Goal: Information Seeking & Learning: Learn about a topic

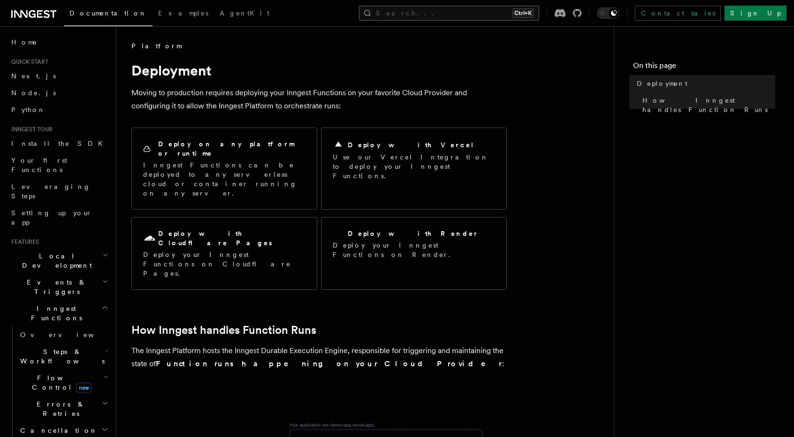
click at [466, 14] on button "Search... Ctrl+K" at bounding box center [449, 13] width 180 height 15
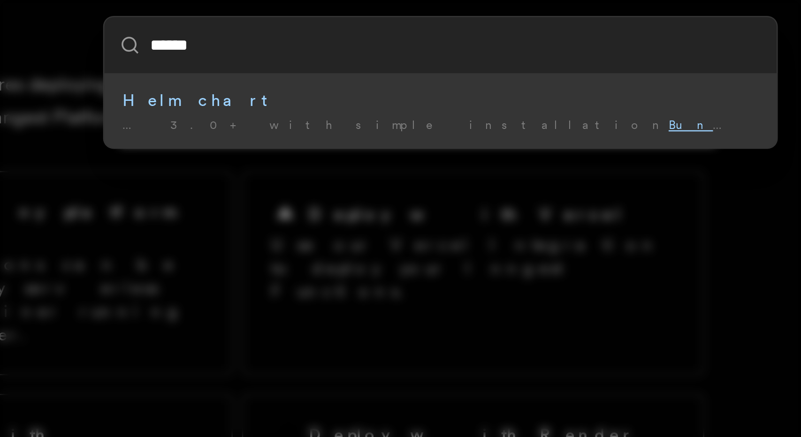
type input "******"
click at [395, 152] on div "****** Helm chart … 3.0+ with simple installation Bundle d PostgreSQL and Redis…" at bounding box center [400, 218] width 801 height 437
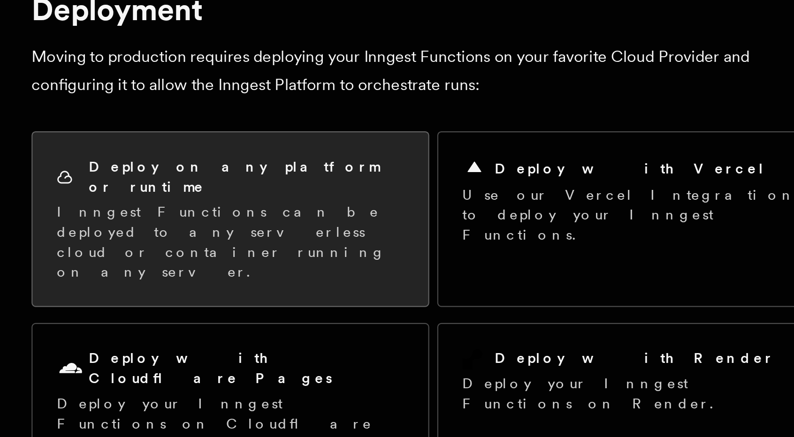
click at [212, 160] on p "Inngest Functions can be deployed to any serverless cloud or container running …" at bounding box center [224, 179] width 162 height 38
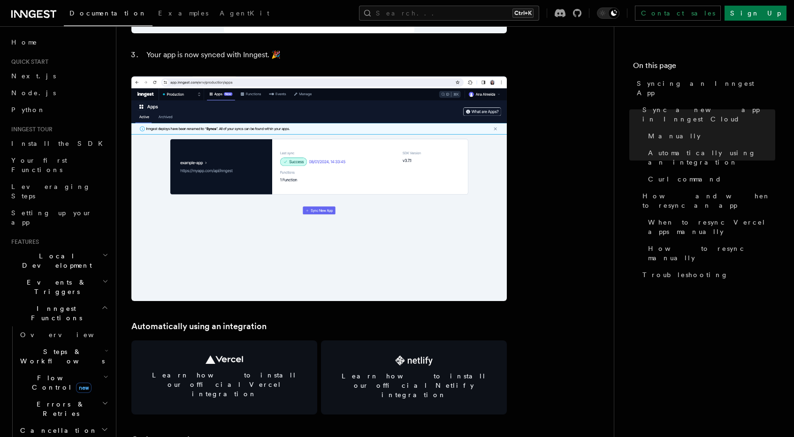
scroll to position [1027, 0]
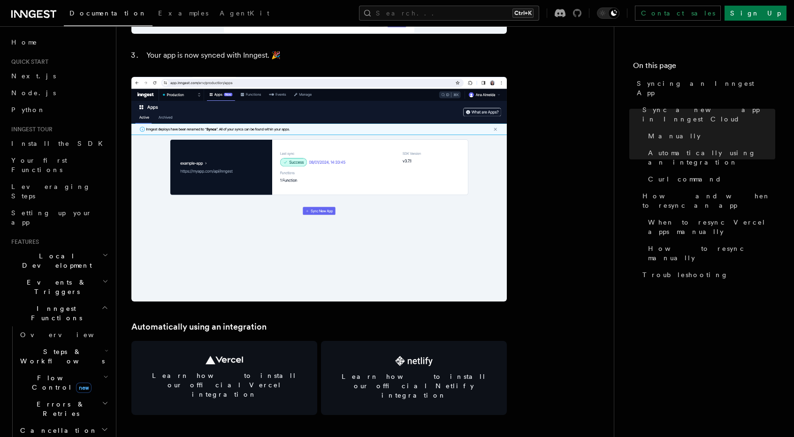
click at [581, 15] on icon at bounding box center [577, 13] width 8 height 8
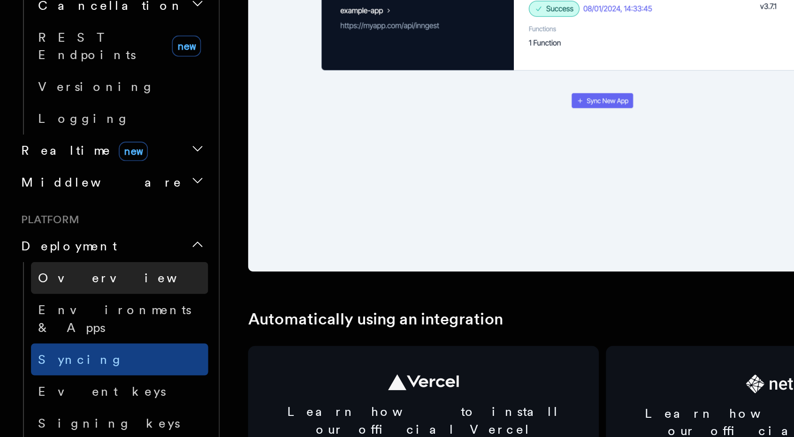
scroll to position [271, 0]
click at [52, 296] on link "Overview" at bounding box center [63, 304] width 94 height 17
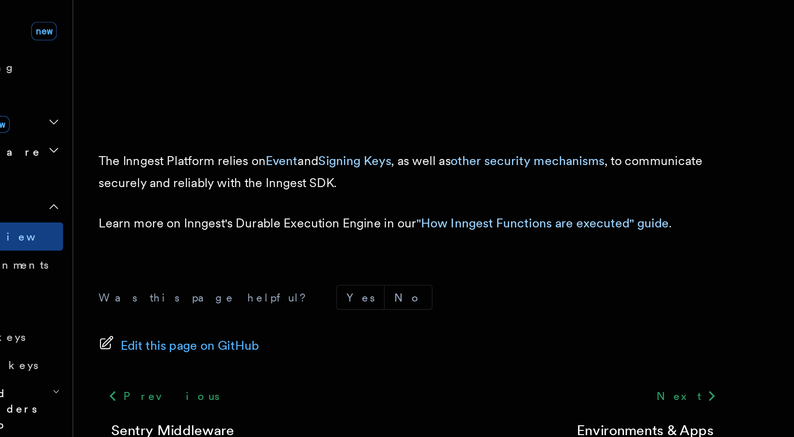
scroll to position [361, 0]
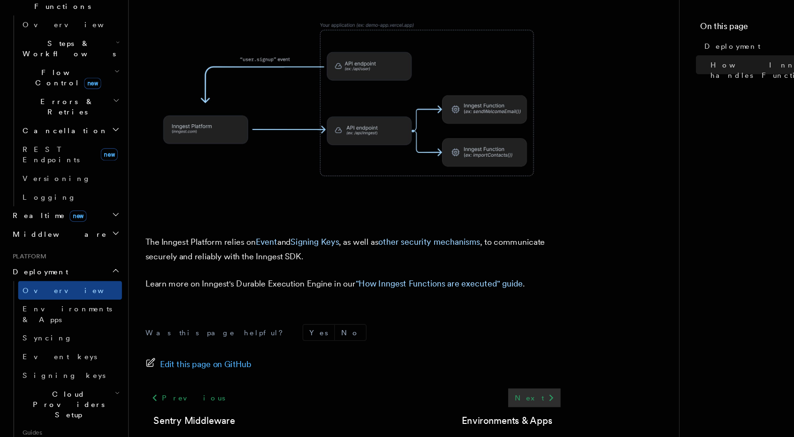
click at [497, 399] on icon at bounding box center [498, 402] width 4 height 6
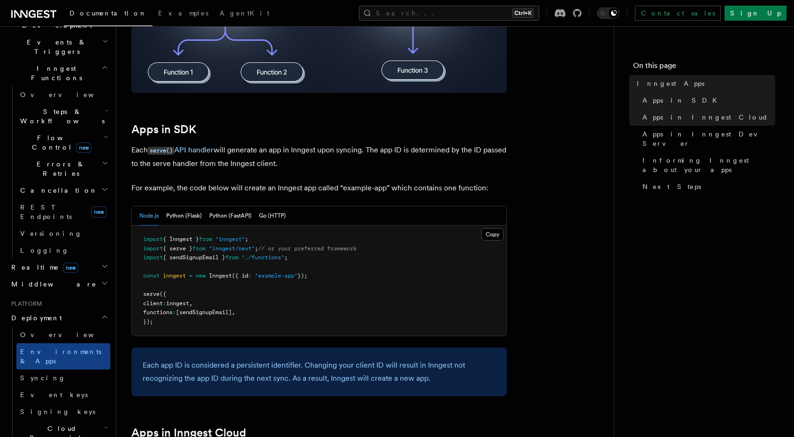
scroll to position [393, 0]
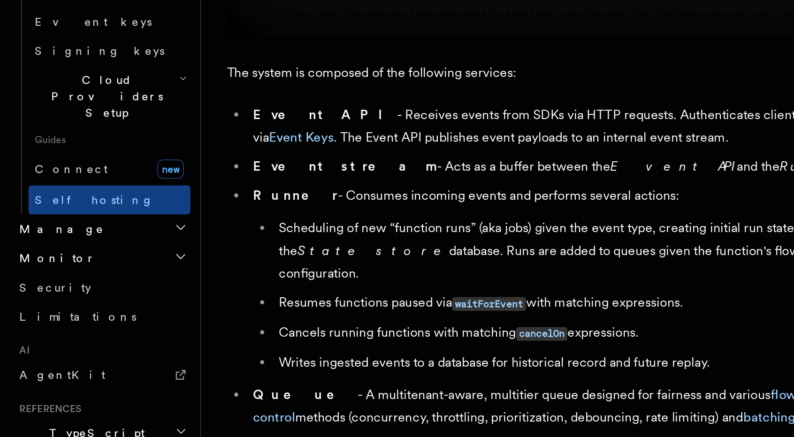
scroll to position [469, 0]
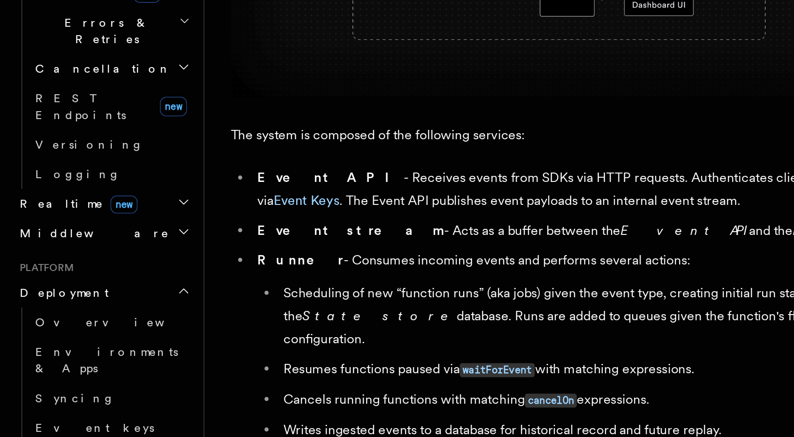
scroll to position [273, 0]
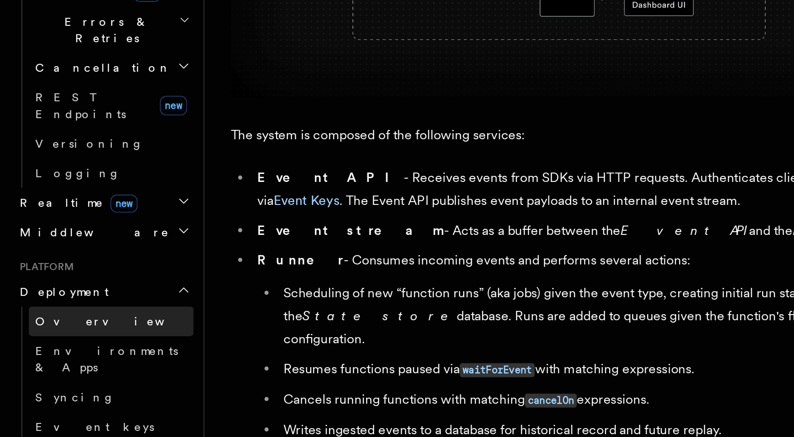
click at [50, 294] on link "Overview" at bounding box center [63, 302] width 94 height 17
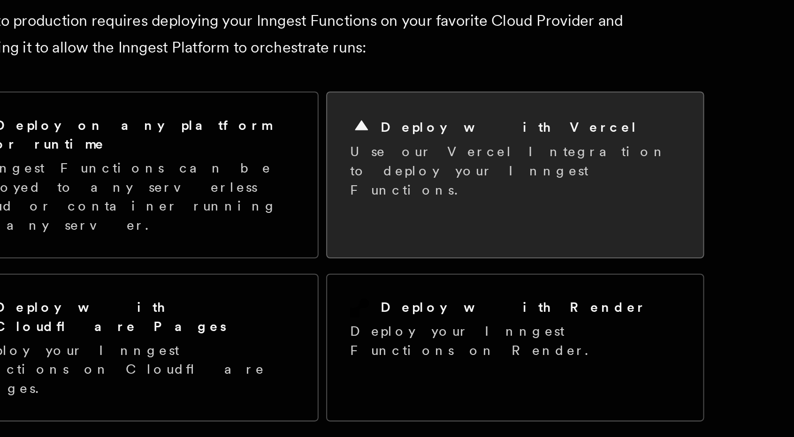
click at [357, 157] on p "Use our Vercel Integration to deploy your Inngest Functions." at bounding box center [414, 166] width 162 height 28
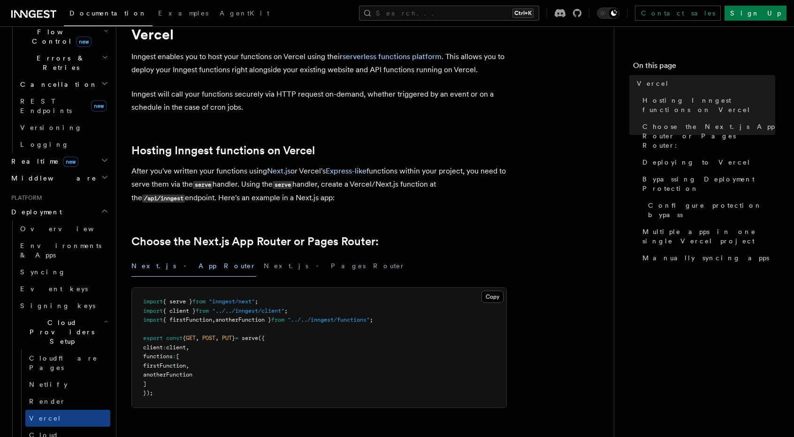
scroll to position [36, 0]
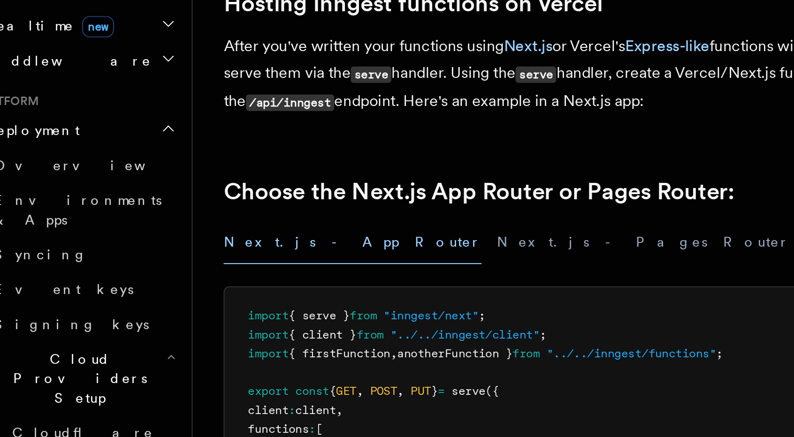
click at [65, 376] on link "Netlify" at bounding box center [67, 384] width 85 height 17
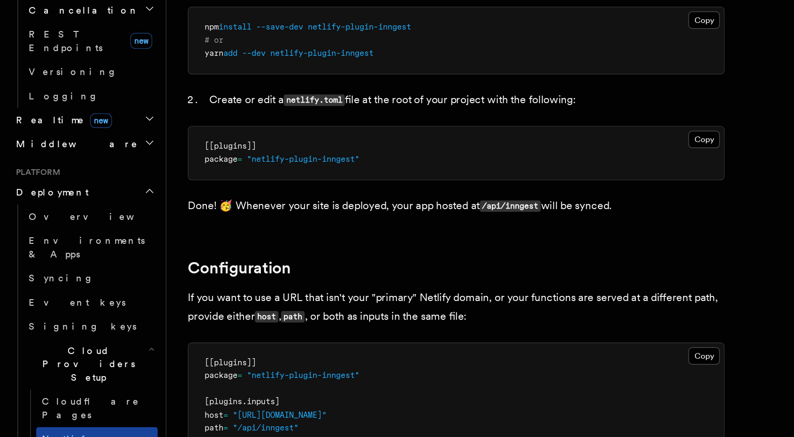
scroll to position [106, 0]
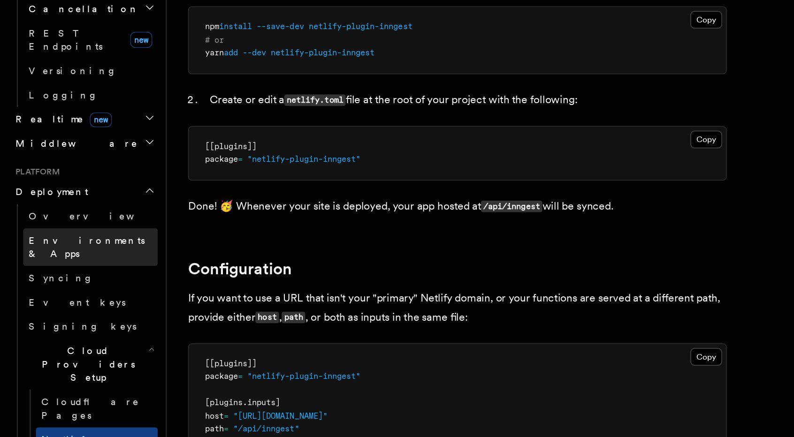
click at [72, 242] on span "Environments & Apps" at bounding box center [60, 250] width 81 height 17
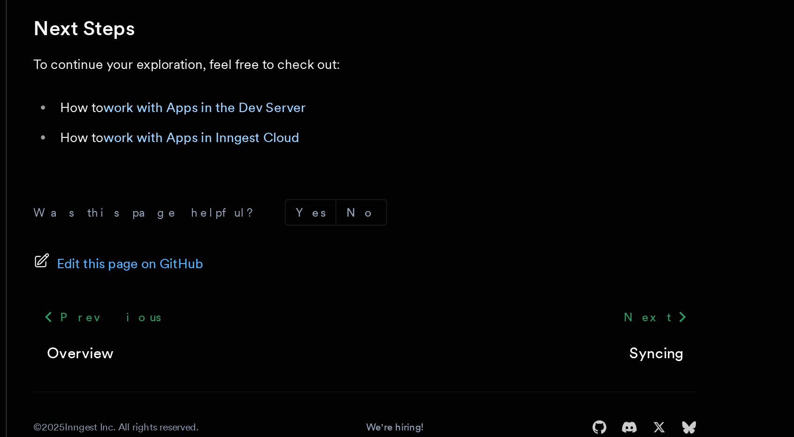
scroll to position [1501, 0]
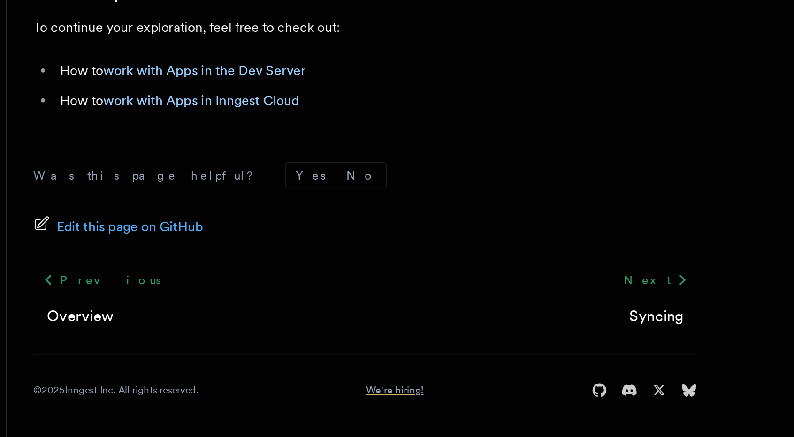
click at [331, 410] on link "We're hiring!" at bounding box center [335, 411] width 32 height 8
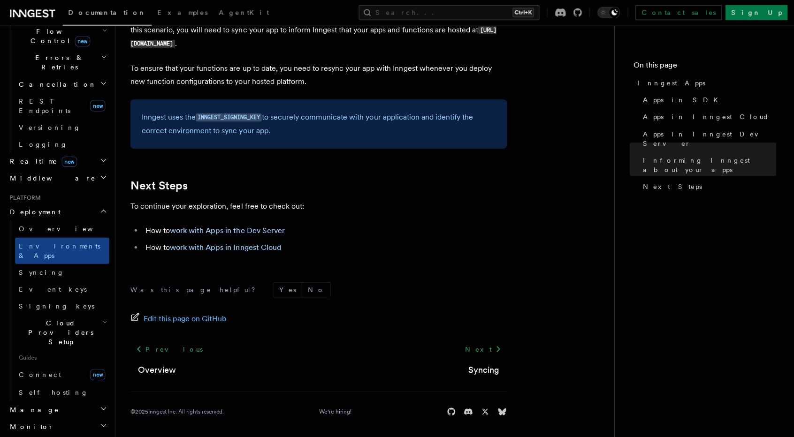
scroll to position [1500, 0]
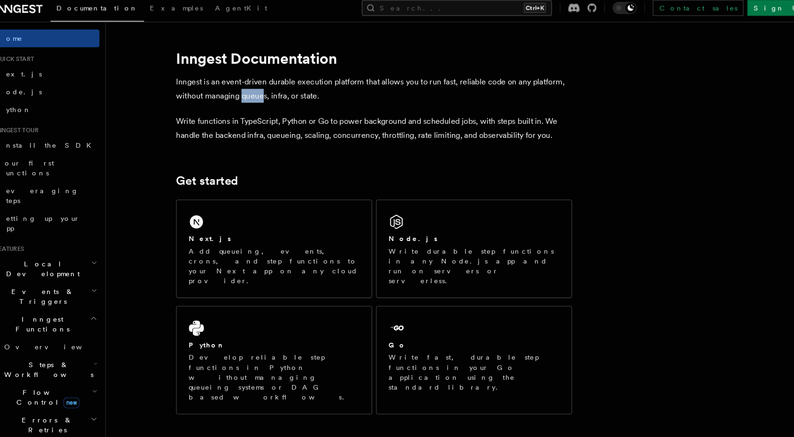
click at [453, 15] on button "Search... Ctrl+K" at bounding box center [449, 13] width 180 height 15
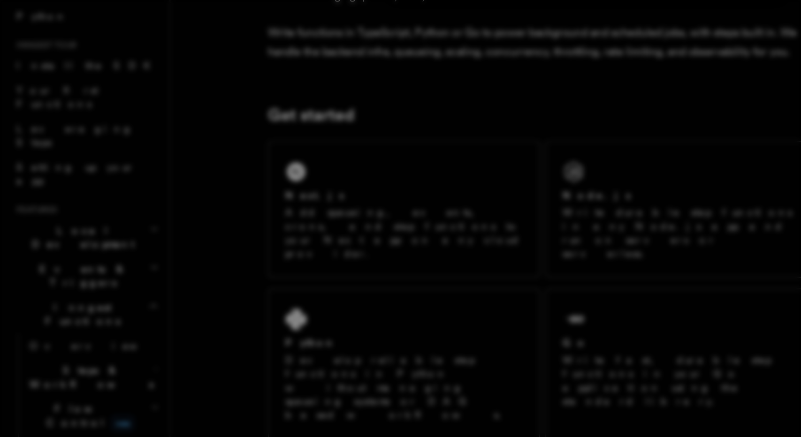
type input "*****"
click at [131, 300] on div "*****" at bounding box center [400, 218] width 801 height 437
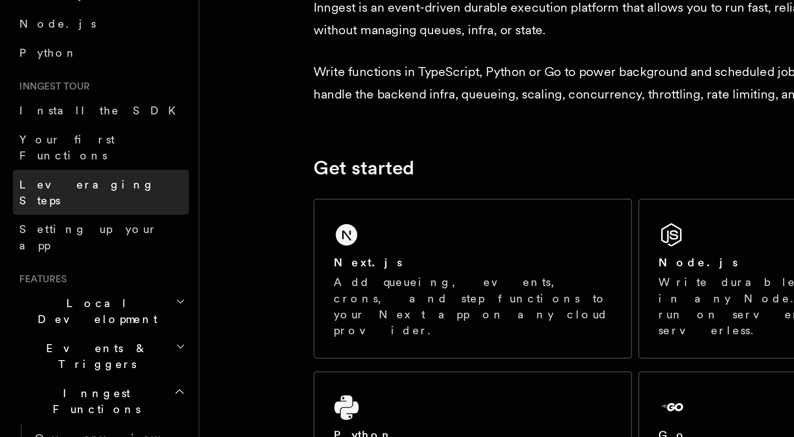
click at [31, 183] on span "Leveraging Steps" at bounding box center [50, 191] width 79 height 17
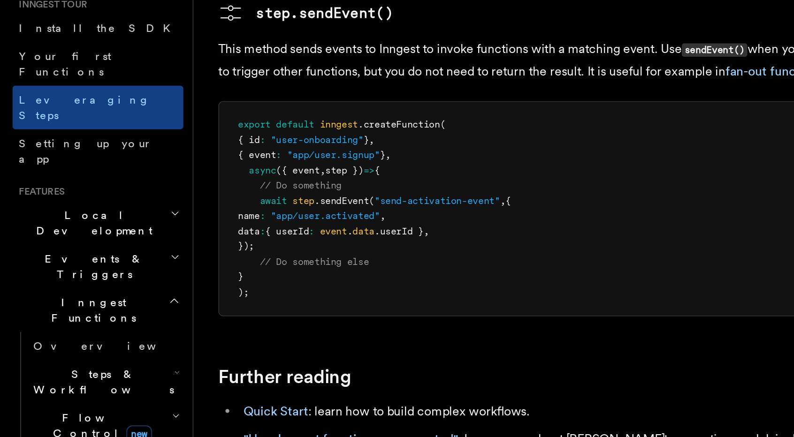
scroll to position [30, 0]
click at [55, 221] on span "Local Development" at bounding box center [55, 230] width 95 height 19
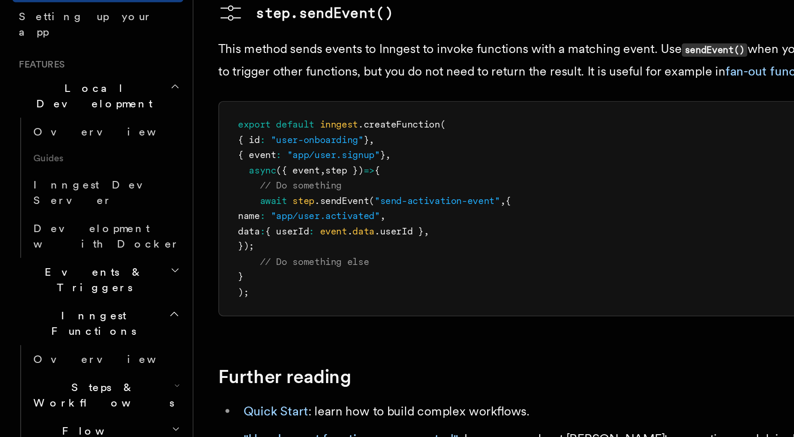
scroll to position [106, 0]
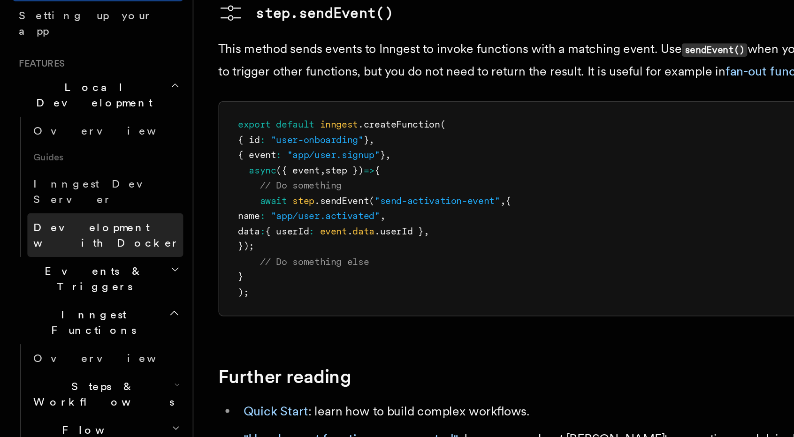
click at [57, 226] on link "Development with Docker" at bounding box center [63, 239] width 94 height 26
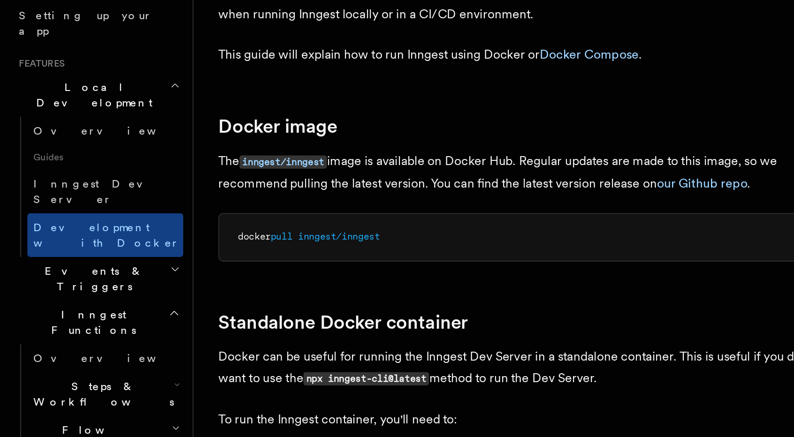
click at [65, 252] on h2 "Events & Triggers" at bounding box center [59, 265] width 103 height 26
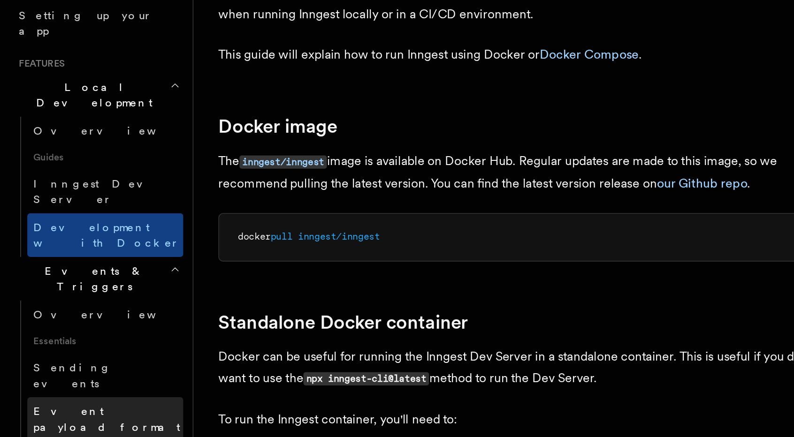
click at [67, 341] on span "Event payload format" at bounding box center [64, 349] width 88 height 17
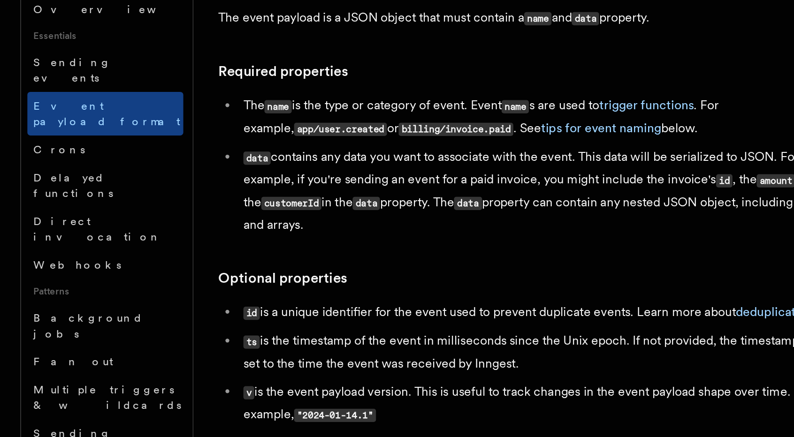
scroll to position [240, 0]
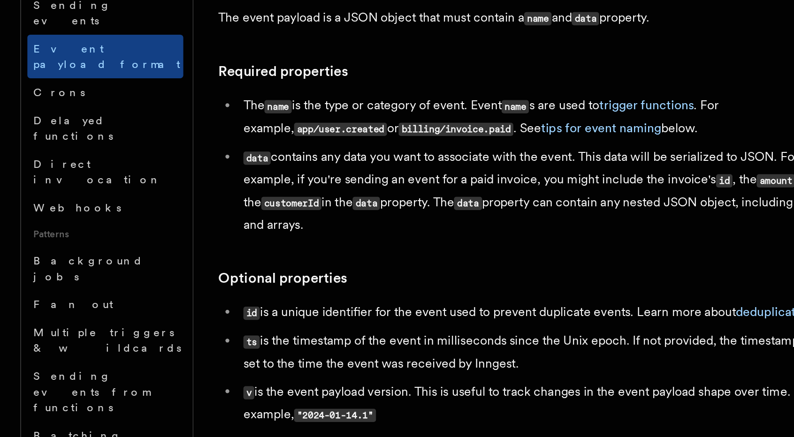
click at [65, 382] on span "Writing expression" at bounding box center [46, 390] width 53 height 17
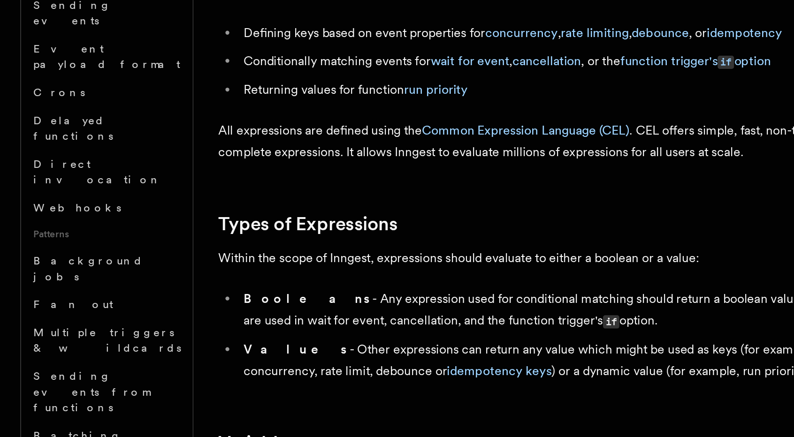
scroll to position [280, 0]
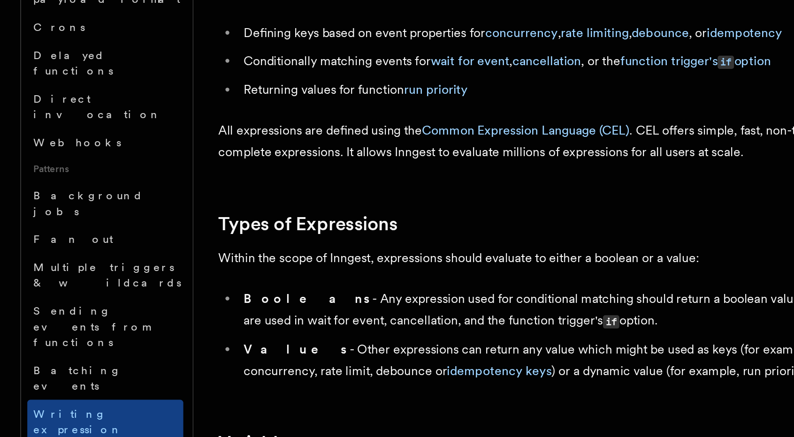
click at [59, 379] on link "Neon" at bounding box center [63, 387] width 94 height 17
